Goal: Information Seeking & Learning: Learn about a topic

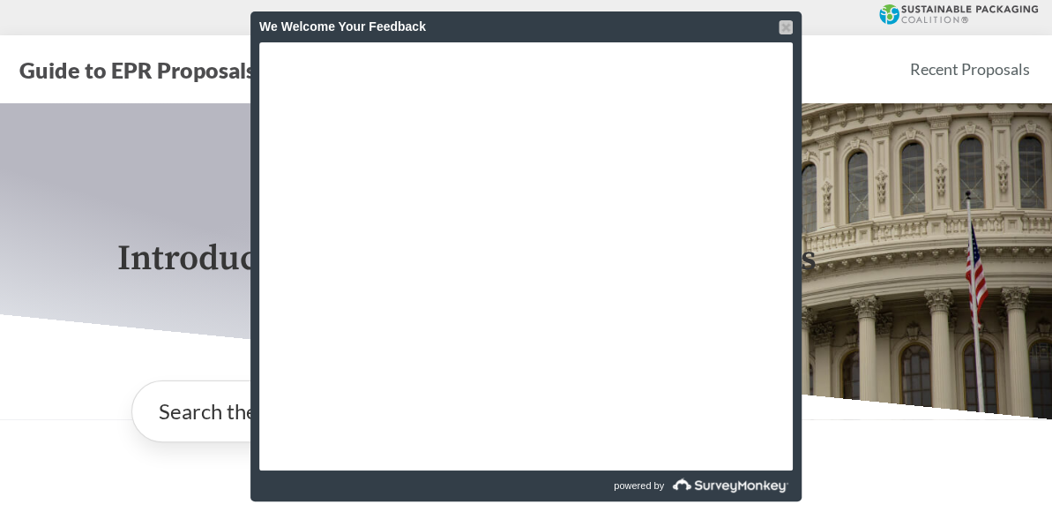
click at [783, 31] on div at bounding box center [786, 27] width 14 height 14
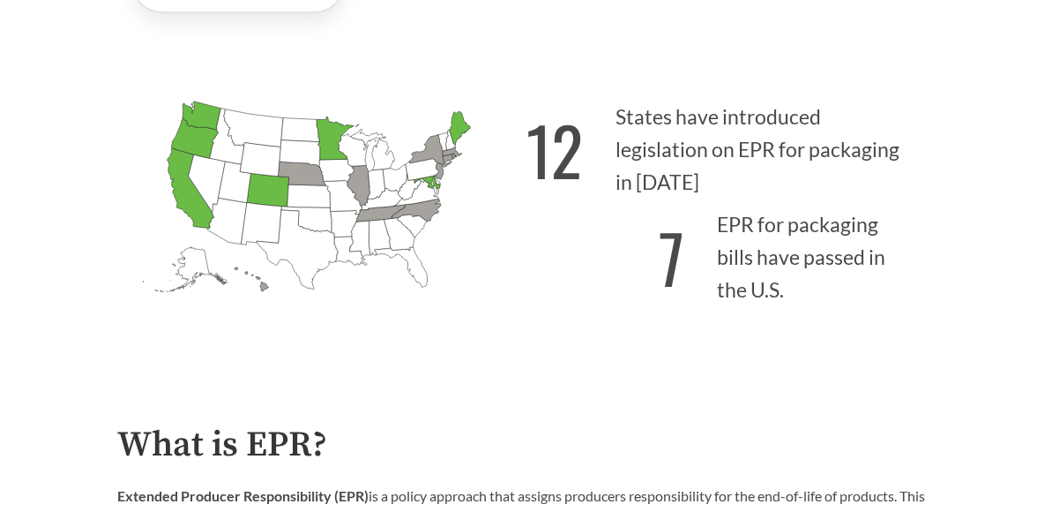
scroll to position [430, 0]
click at [675, 258] on strong "7" at bounding box center [672, 256] width 26 height 98
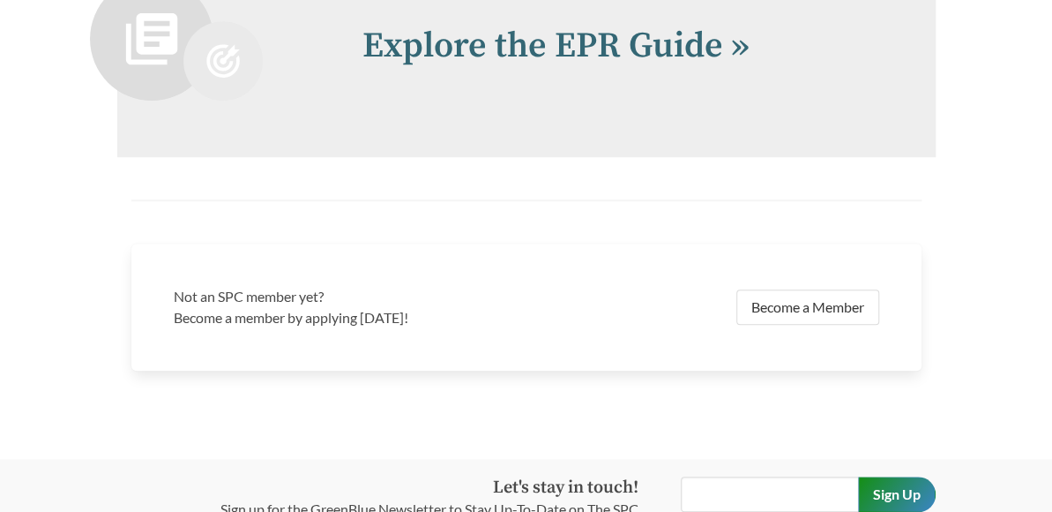
scroll to position [3693, 0]
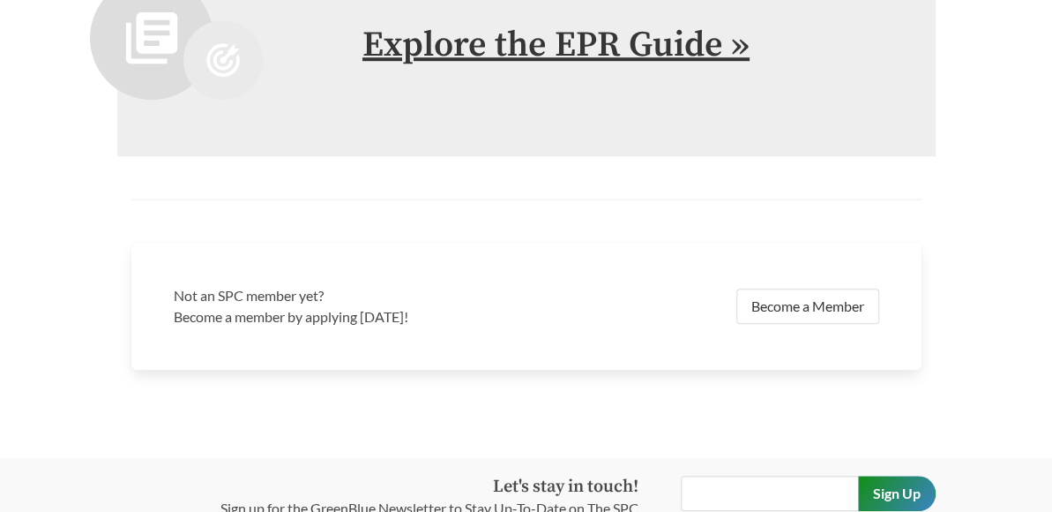
click at [685, 26] on link "Explore the EPR Guide »" at bounding box center [556, 45] width 387 height 44
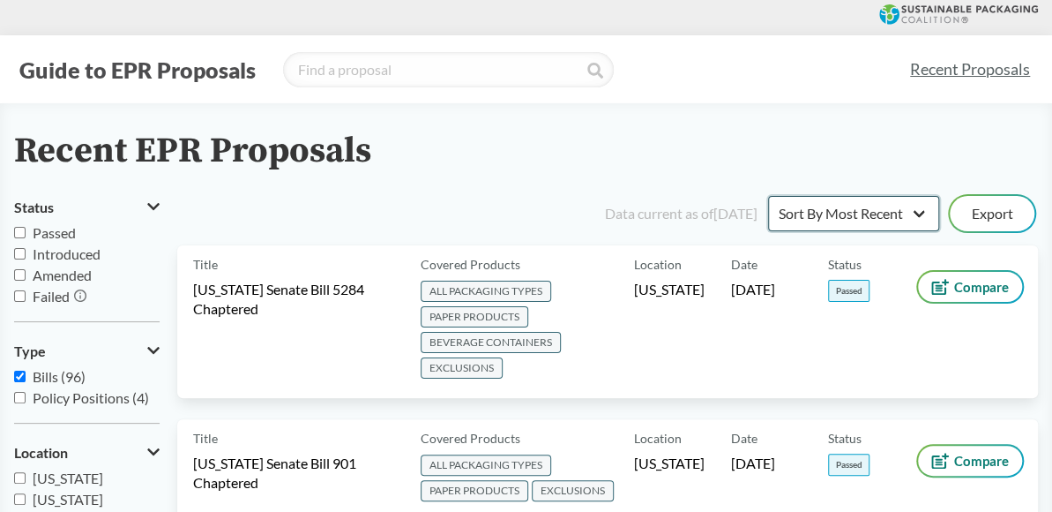
click at [861, 219] on select "Sort By Most Recent Sort By Status" at bounding box center [853, 213] width 171 height 35
select select "Sort By Status"
click at [768, 196] on select "Sort By Most Recent Sort By Status" at bounding box center [853, 213] width 171 height 35
